Goal: Task Accomplishment & Management: Use online tool/utility

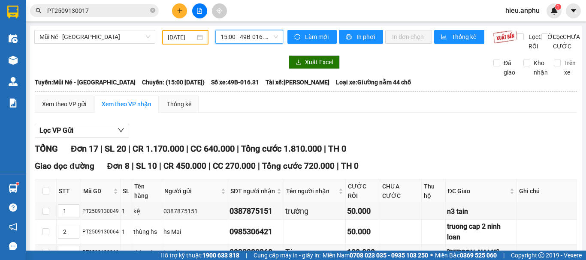
scroll to position [215, 0]
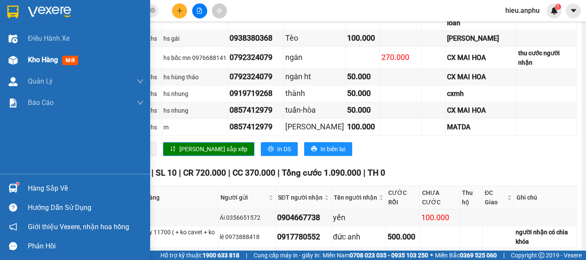
click at [16, 62] on img at bounding box center [13, 60] width 9 height 9
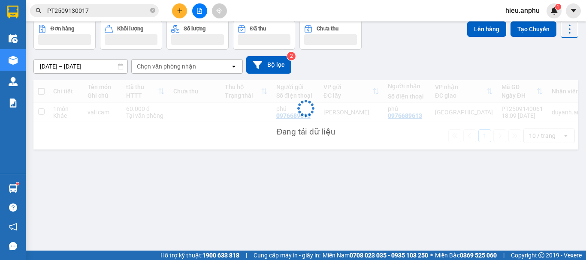
scroll to position [39, 0]
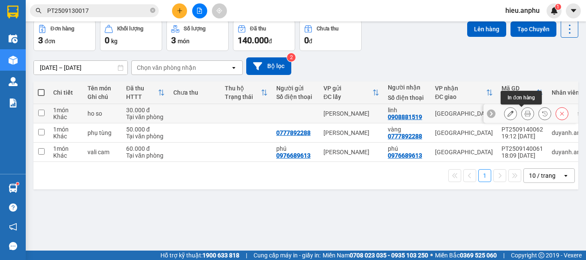
click at [525, 113] on icon at bounding box center [528, 114] width 6 height 6
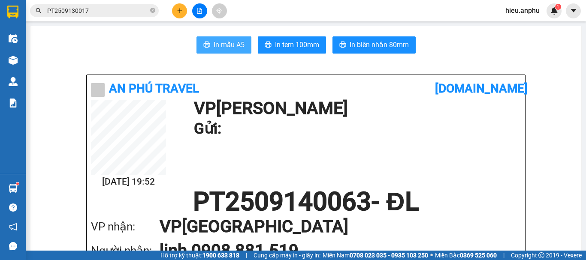
drag, startPoint x: 223, startPoint y: 39, endPoint x: 206, endPoint y: 45, distance: 18.2
click at [221, 41] on button "In mẫu A5" at bounding box center [224, 44] width 55 height 17
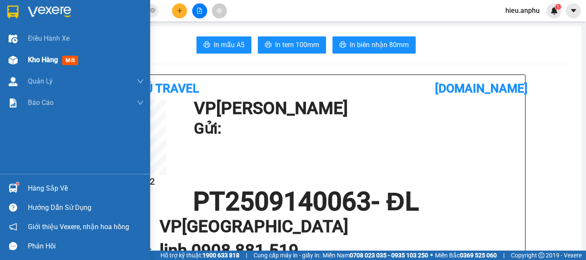
click at [28, 61] on span "Kho hàng" at bounding box center [43, 60] width 30 height 8
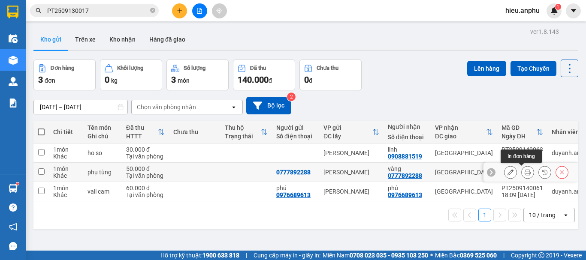
click at [525, 172] on icon at bounding box center [528, 172] width 6 height 6
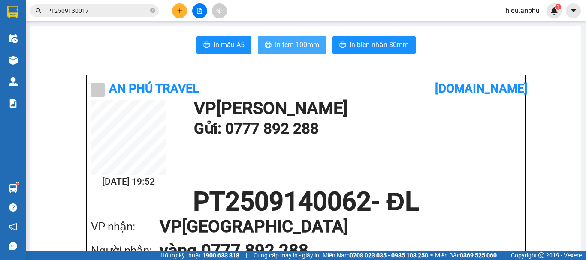
click at [288, 39] on span "In tem 100mm" at bounding box center [297, 44] width 44 height 11
